Goal: Check status: Check status

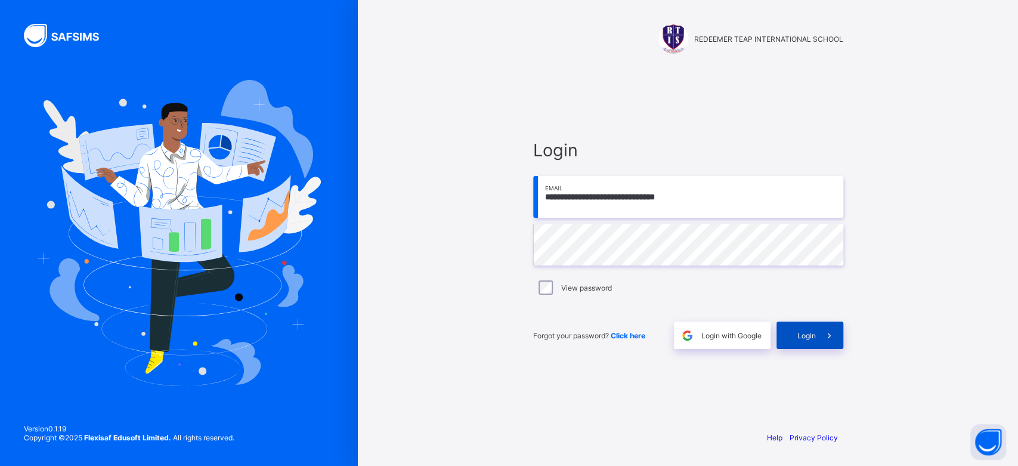
click at [815, 331] on span "Login" at bounding box center [807, 335] width 18 height 9
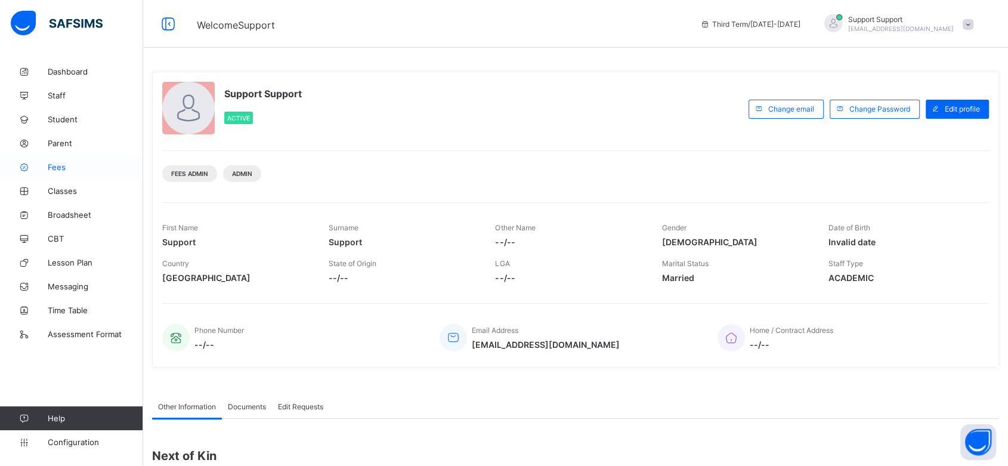
click at [54, 168] on span "Fees" at bounding box center [95, 167] width 95 height 10
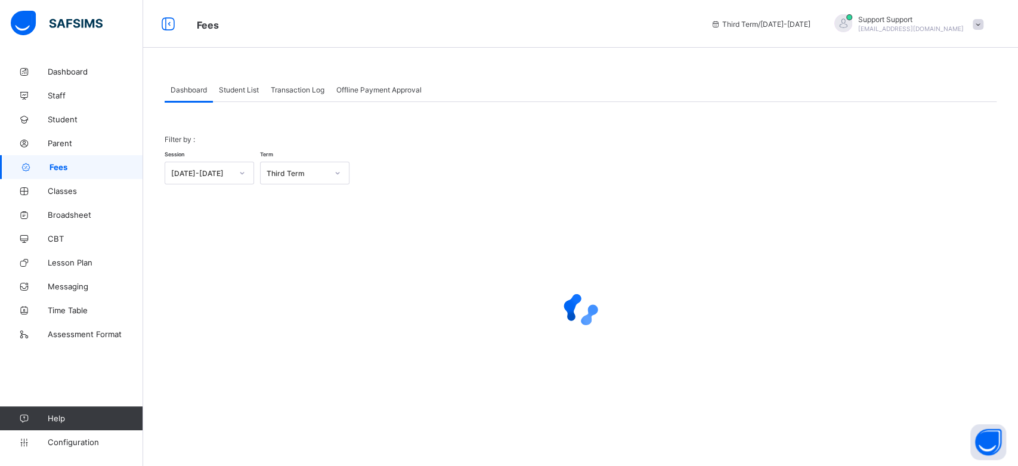
click at [286, 91] on span "Transaction Log" at bounding box center [298, 89] width 54 height 9
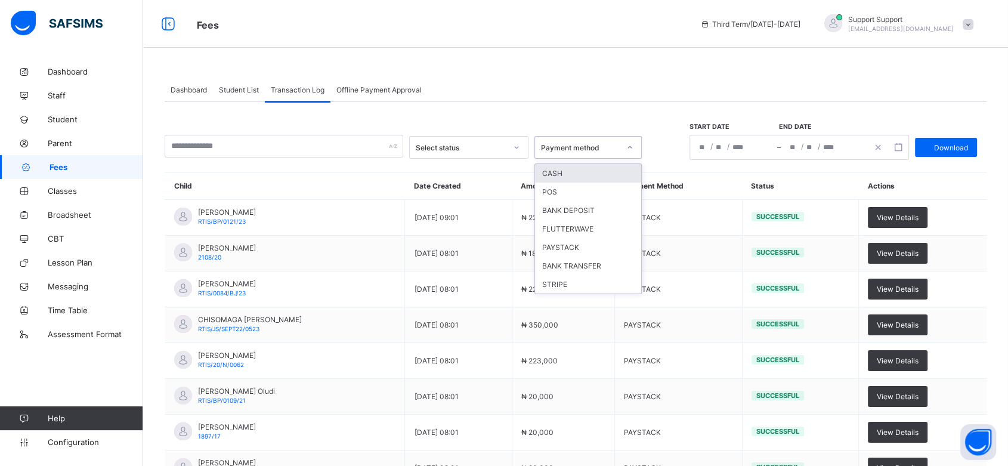
click at [629, 152] on icon at bounding box center [629, 147] width 7 height 12
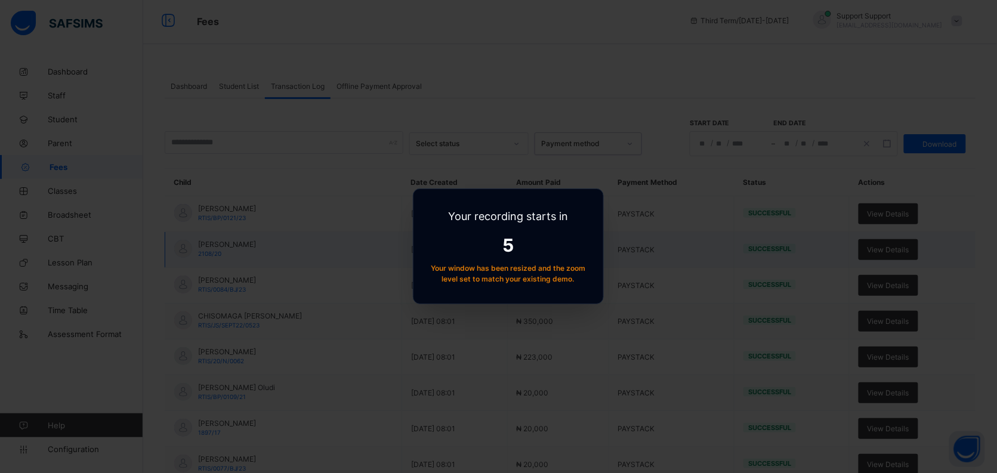
scroll to position [5, 0]
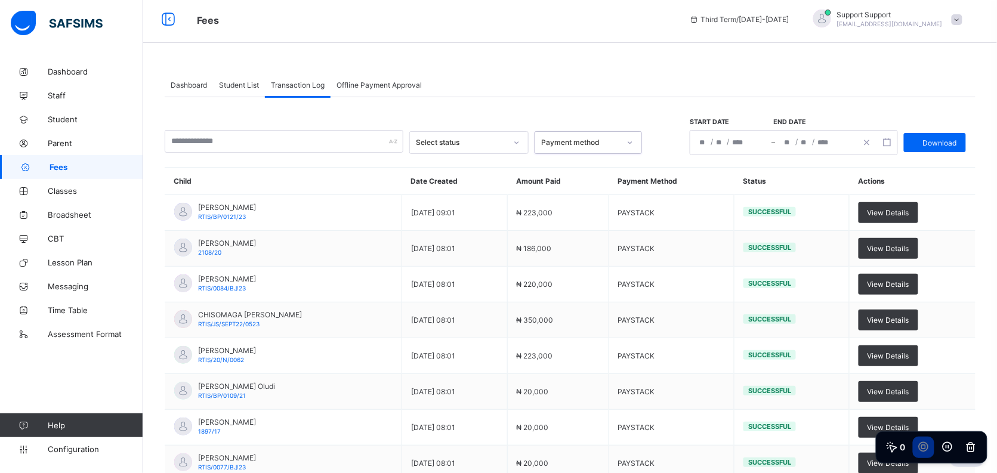
click at [619, 142] on div at bounding box center [630, 142] width 23 height 21
click at [519, 146] on icon at bounding box center [516, 143] width 7 height 12
click at [891, 141] on icon "button" at bounding box center [887, 142] width 8 height 8
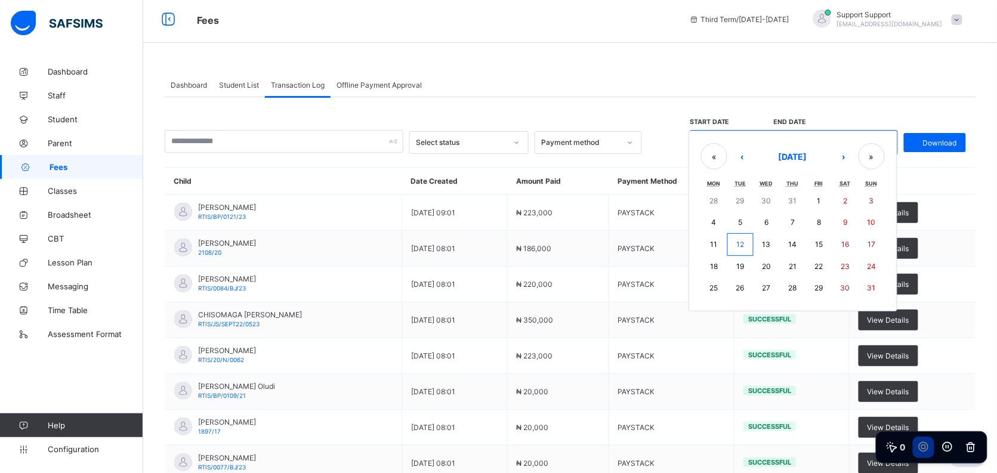
click at [867, 110] on div "Select status Payment method Start date End date / / – / / « ‹ [DATE] › » Mon T…" at bounding box center [570, 360] width 811 height 527
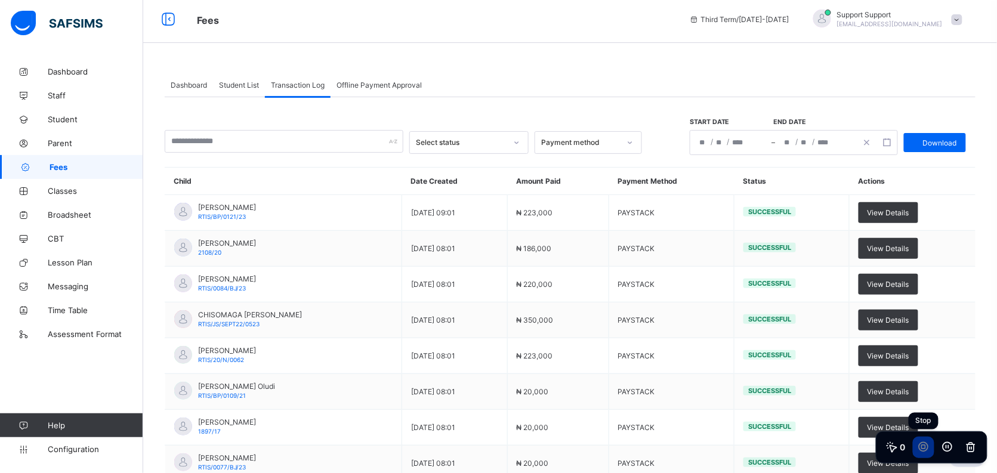
click at [927, 449] on button at bounding box center [923, 447] width 21 height 21
click at [944, 442] on icon at bounding box center [947, 448] width 12 height 12
click at [949, 439] on button at bounding box center [947, 447] width 21 height 21
click at [918, 452] on button at bounding box center [923, 447] width 21 height 21
click at [918, 447] on button at bounding box center [923, 447] width 21 height 21
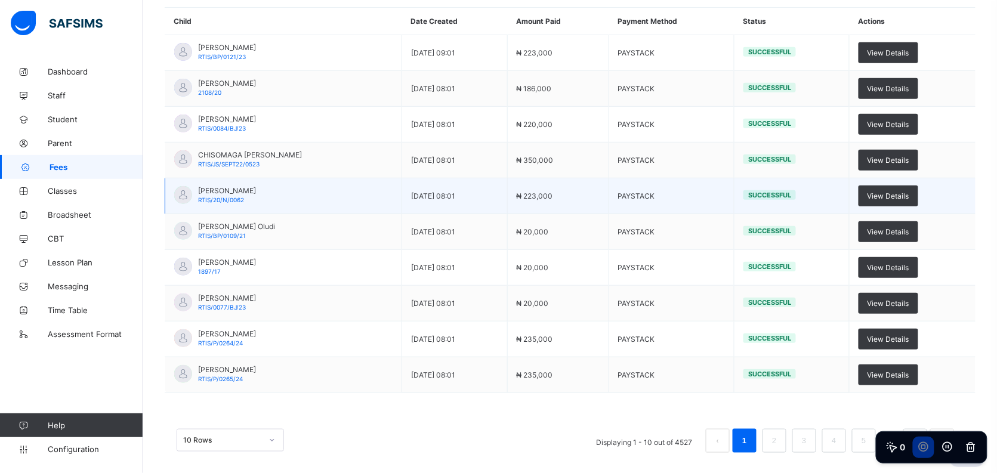
scroll to position [0, 0]
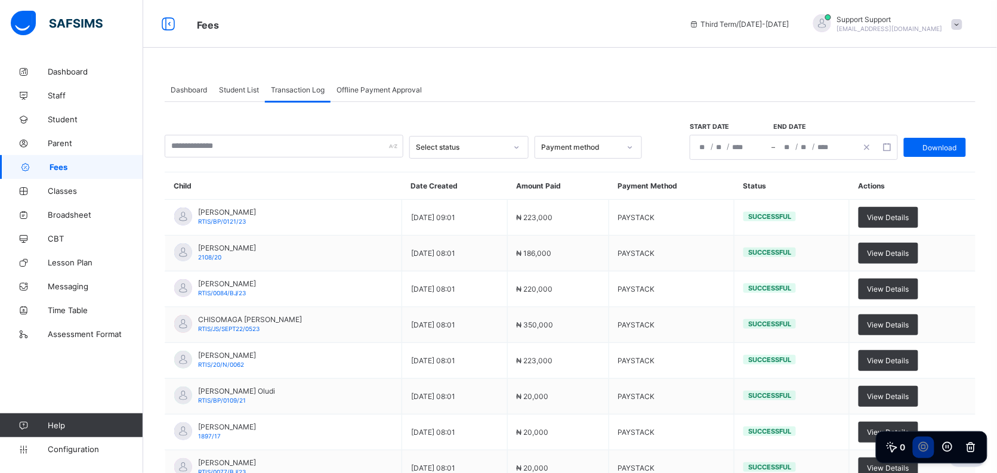
click at [918, 441] on button at bounding box center [923, 447] width 21 height 21
click at [897, 443] on icon at bounding box center [892, 448] width 12 height 12
click at [372, 92] on span "Offline Payment Approval" at bounding box center [379, 89] width 85 height 9
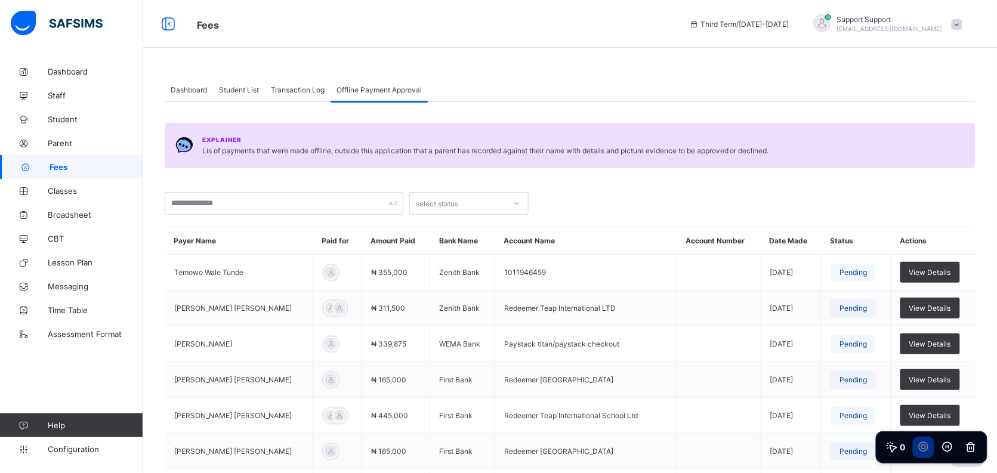
click at [311, 92] on span "Transaction Log" at bounding box center [298, 89] width 54 height 9
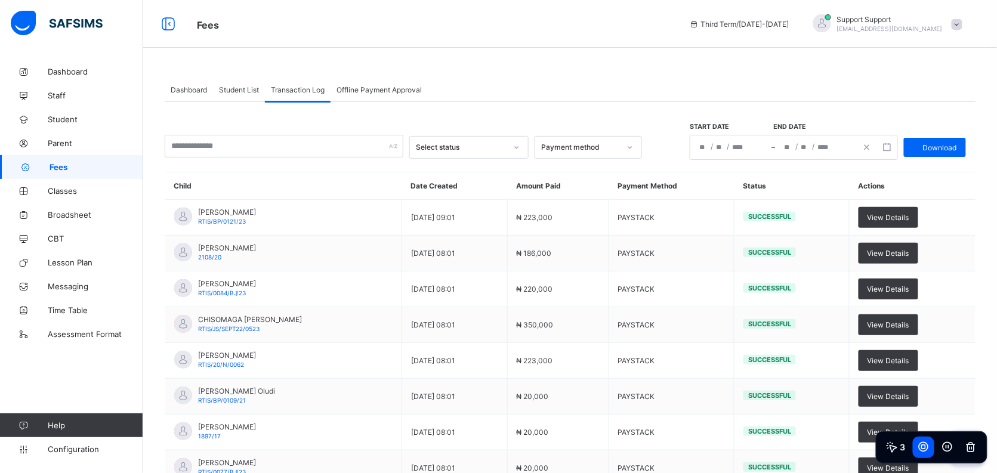
click at [968, 447] on icon at bounding box center [971, 447] width 8 height 9
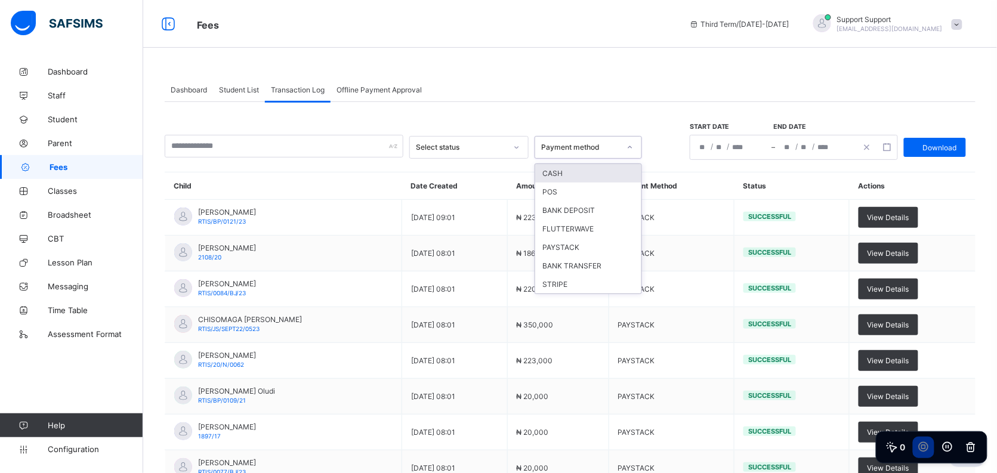
click at [589, 143] on div "Payment method" at bounding box center [580, 147] width 79 height 9
click at [587, 238] on div "PAYSTACK" at bounding box center [588, 247] width 106 height 18
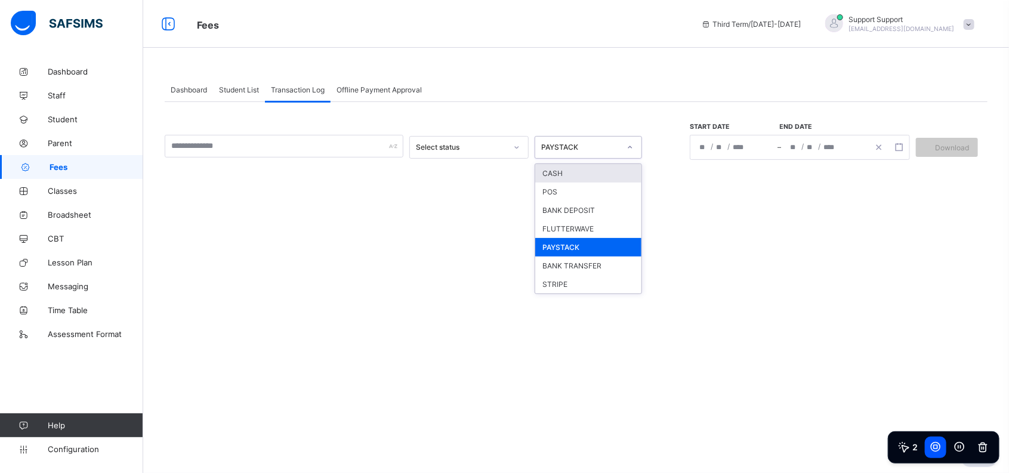
click at [611, 143] on div "PAYSTACK" at bounding box center [580, 147] width 79 height 9
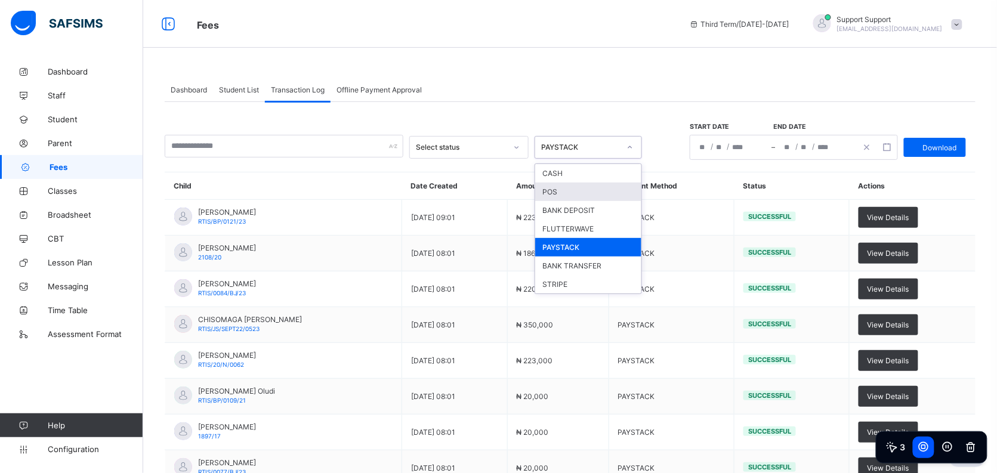
click at [515, 152] on icon at bounding box center [516, 147] width 7 height 12
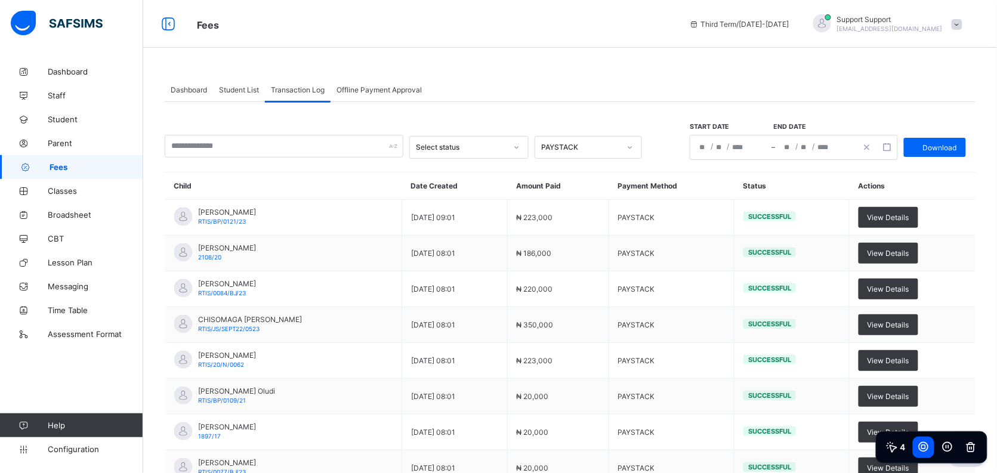
click at [897, 154] on div "/ / – / /" at bounding box center [793, 147] width 207 height 24
click at [891, 146] on icon "button" at bounding box center [887, 147] width 8 height 8
click at [882, 88] on div "Dashboard Student List Transaction Log Offline Payment Approval" at bounding box center [570, 90] width 811 height 24
click at [927, 444] on icon at bounding box center [923, 447] width 9 height 9
